Goal: Find specific page/section: Find specific page/section

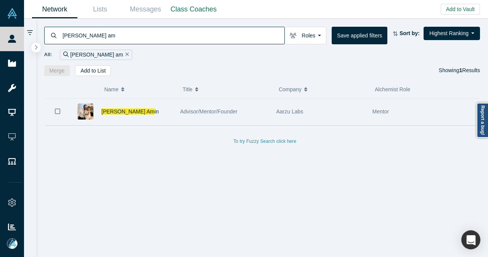
drag, startPoint x: 118, startPoint y: 112, endPoint x: 152, endPoint y: 108, distance: 34.6
click at [152, 108] on div "[PERSON_NAME] Am in" at bounding box center [137, 111] width 71 height 26
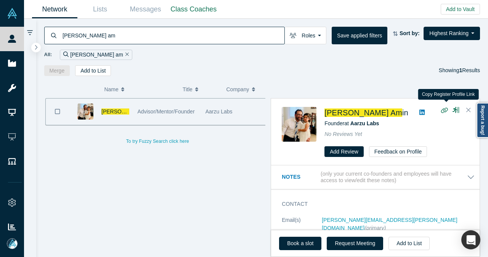
click at [444, 110] on icon "button" at bounding box center [445, 110] width 7 height 5
drag, startPoint x: 85, startPoint y: 35, endPoint x: 53, endPoint y: 38, distance: 31.8
click at [53, 38] on div "[PERSON_NAME] am" at bounding box center [164, 36] width 241 height 18
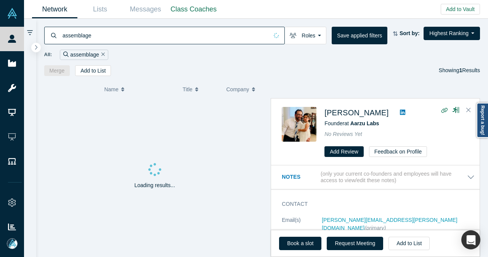
type input "assemblage"
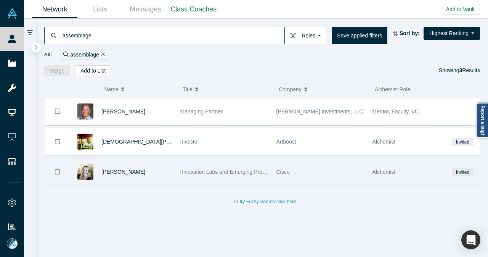
click at [171, 163] on div "[PERSON_NAME]" at bounding box center [137, 172] width 71 height 26
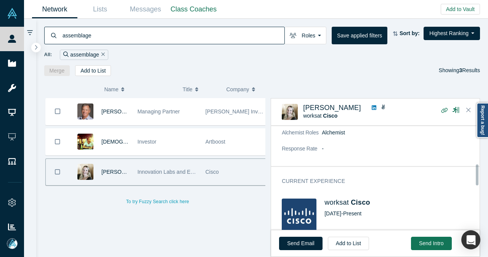
scroll to position [191, 0]
